Goal: Navigation & Orientation: Find specific page/section

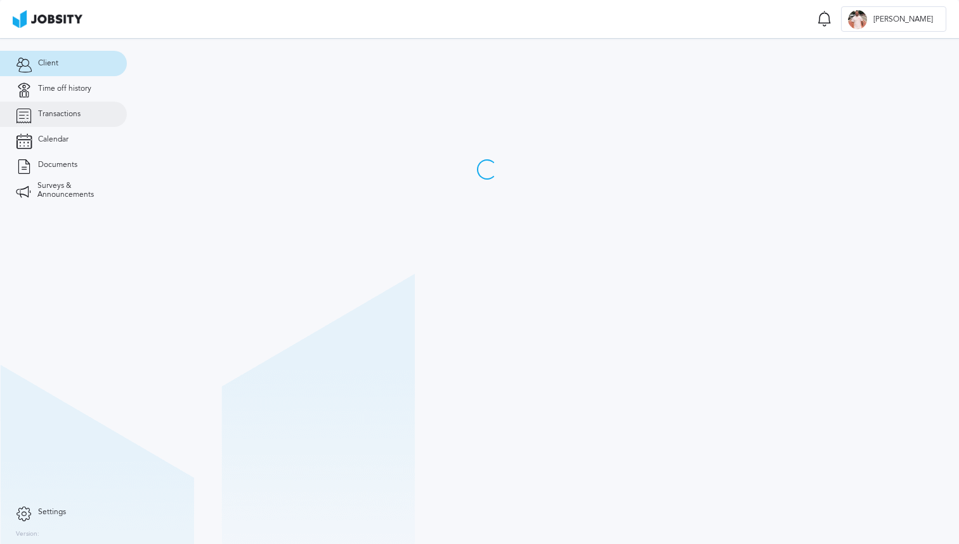
click at [55, 112] on span "Transactions" at bounding box center [59, 114] width 43 height 9
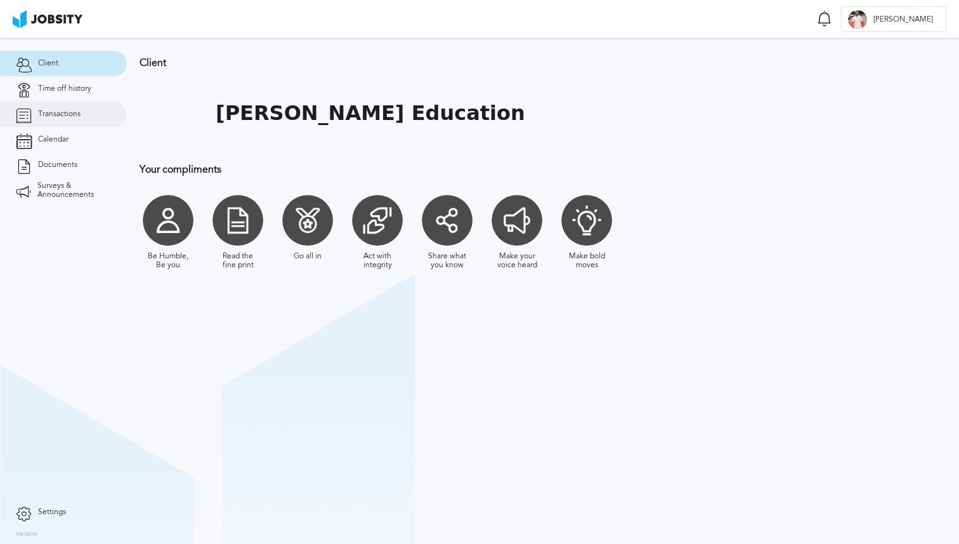
click at [58, 110] on span "Transactions" at bounding box center [59, 114] width 43 height 9
